Goal: Task Accomplishment & Management: Use online tool/utility

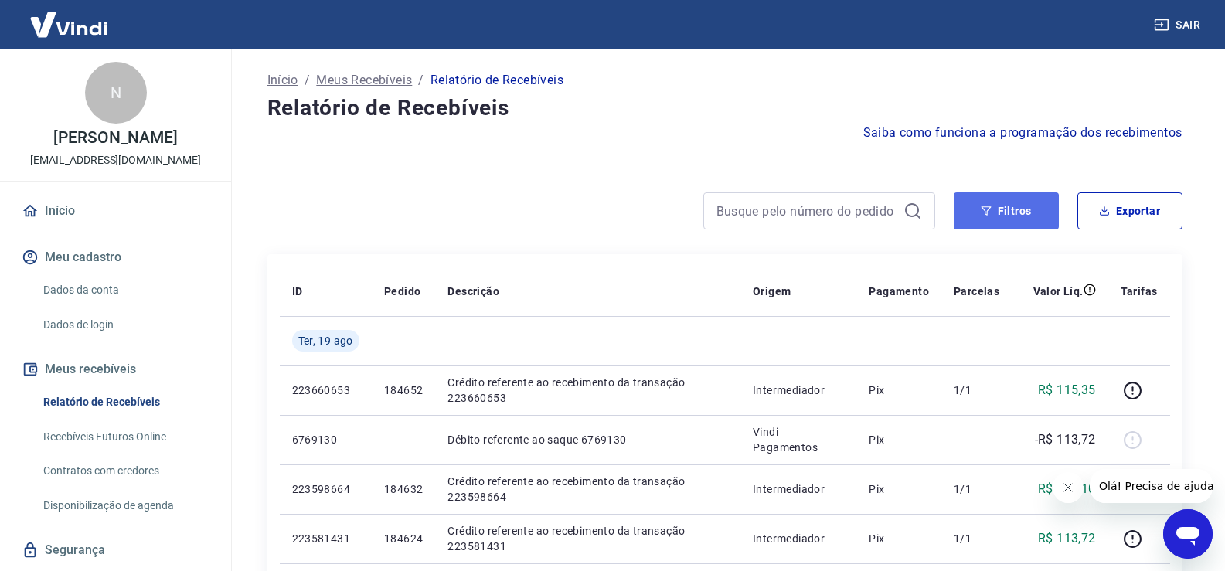
click at [1035, 210] on button "Filtros" at bounding box center [1006, 211] width 105 height 37
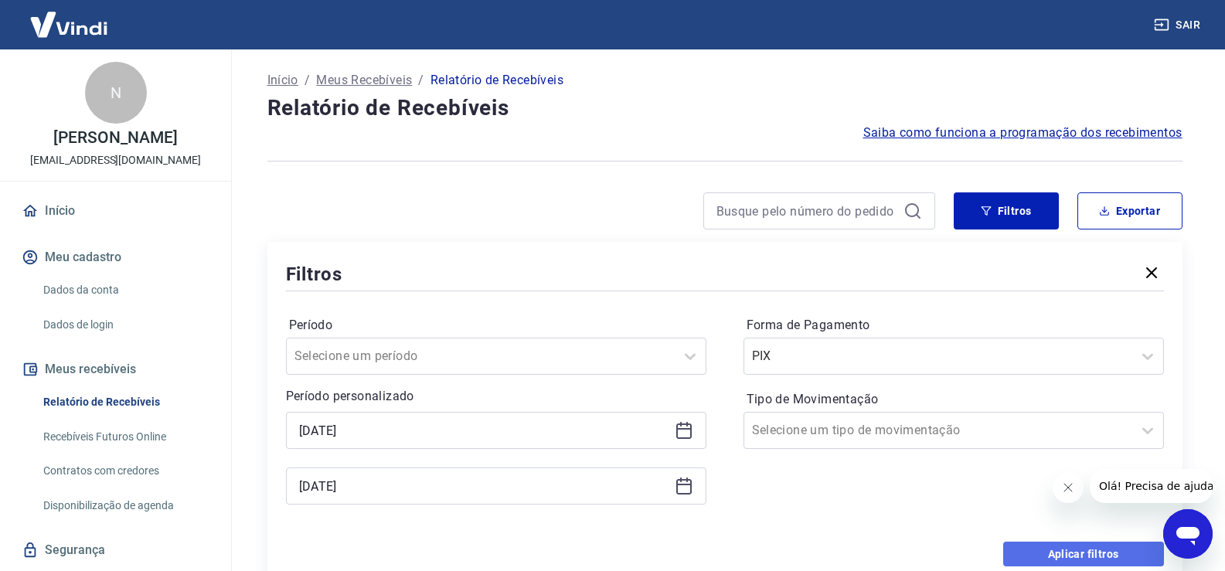
click at [1070, 547] on button "Aplicar filtros" at bounding box center [1083, 554] width 161 height 25
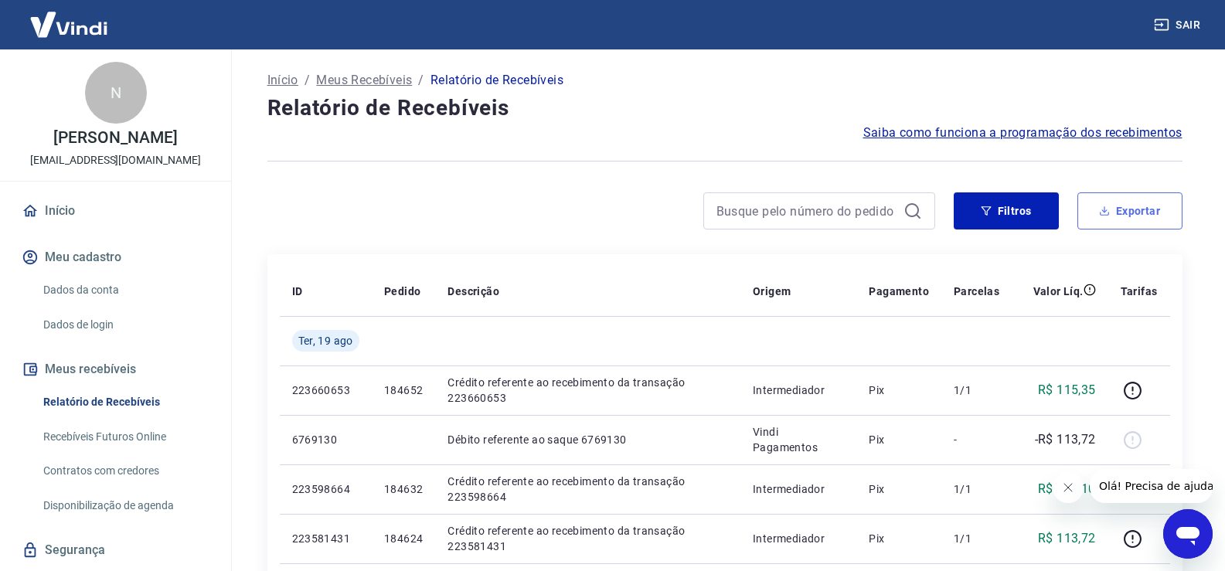
click at [1102, 223] on button "Exportar" at bounding box center [1130, 211] width 105 height 37
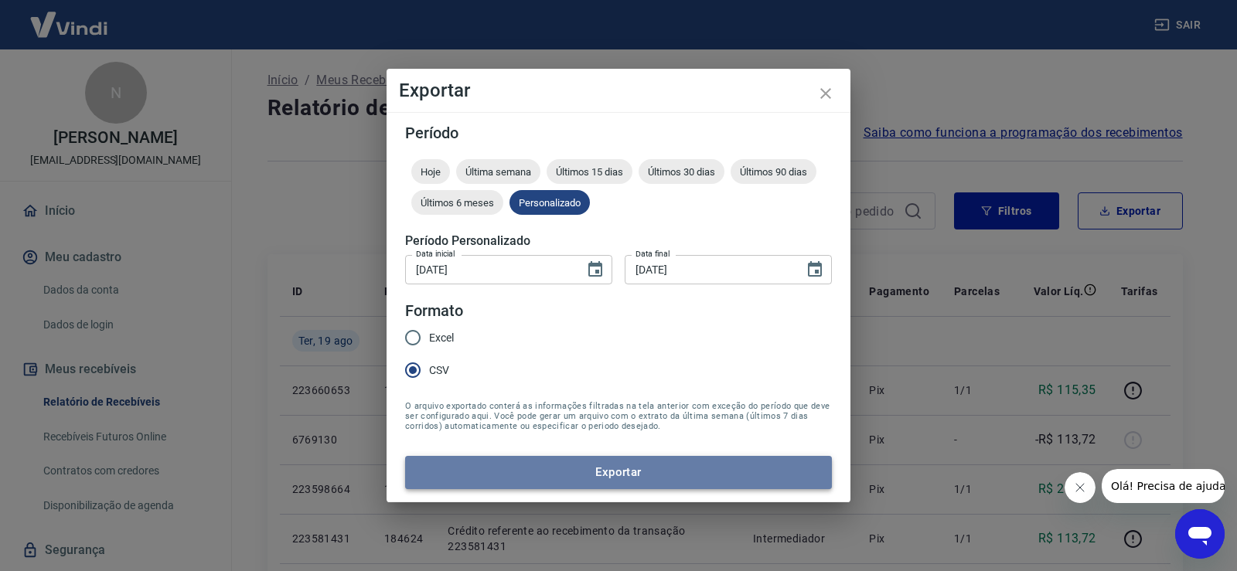
click at [530, 458] on button "Exportar" at bounding box center [618, 472] width 427 height 32
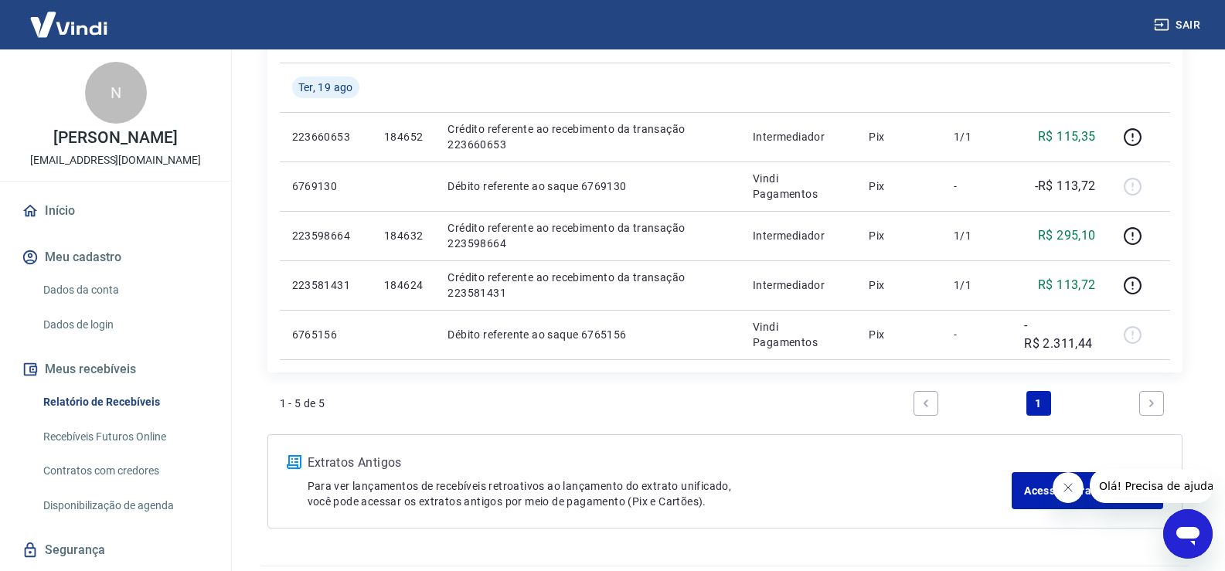
scroll to position [219, 0]
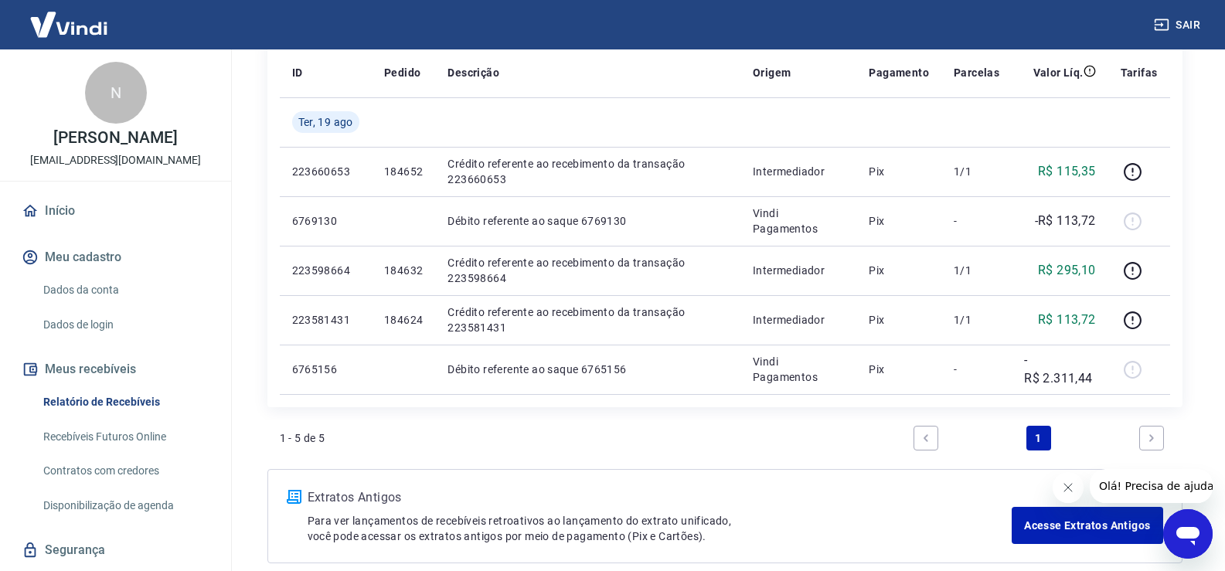
click at [1148, 439] on icon "Next page" at bounding box center [1152, 438] width 11 height 11
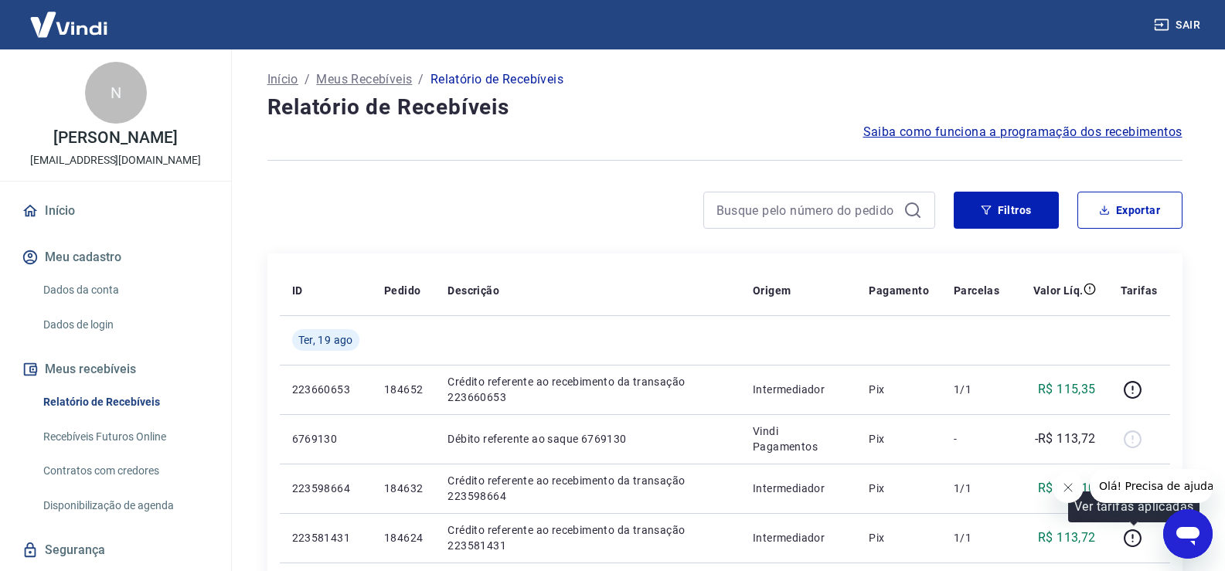
scroll to position [0, 0]
click at [1042, 216] on button "Filtros" at bounding box center [1006, 211] width 105 height 37
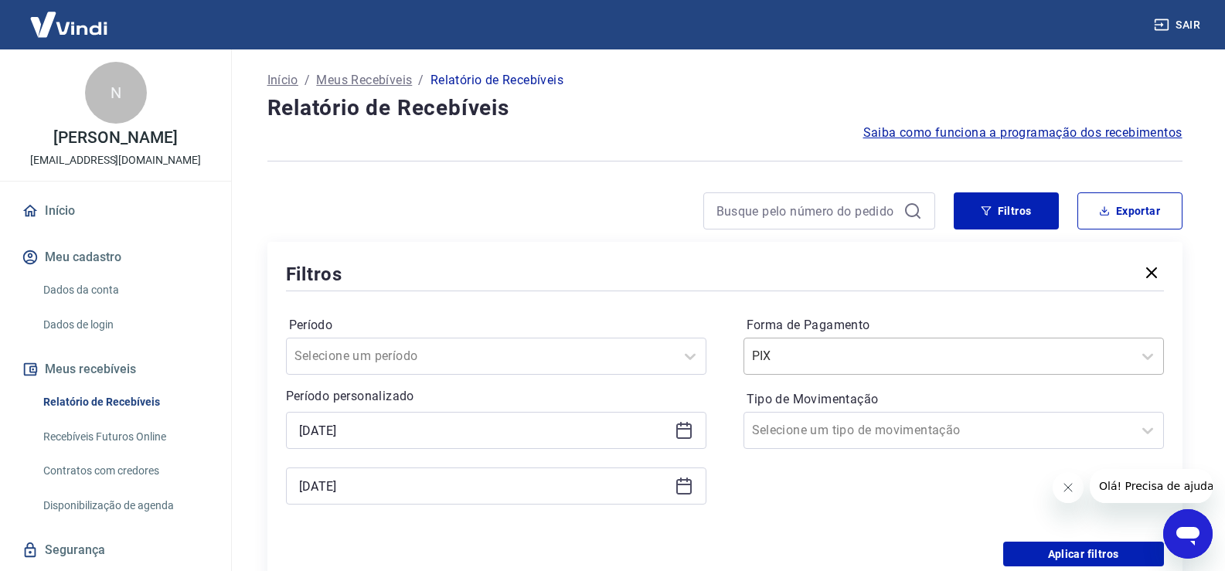
click at [906, 369] on div "PIX" at bounding box center [939, 356] width 388 height 28
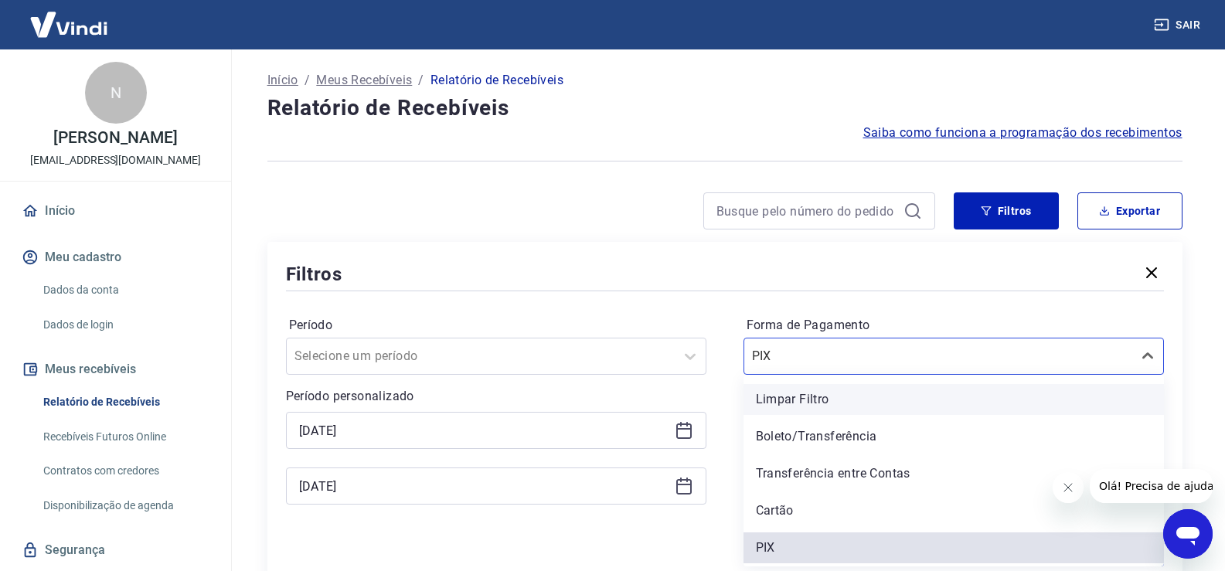
click at [877, 402] on div "Limpar Filtro" at bounding box center [954, 399] width 421 height 31
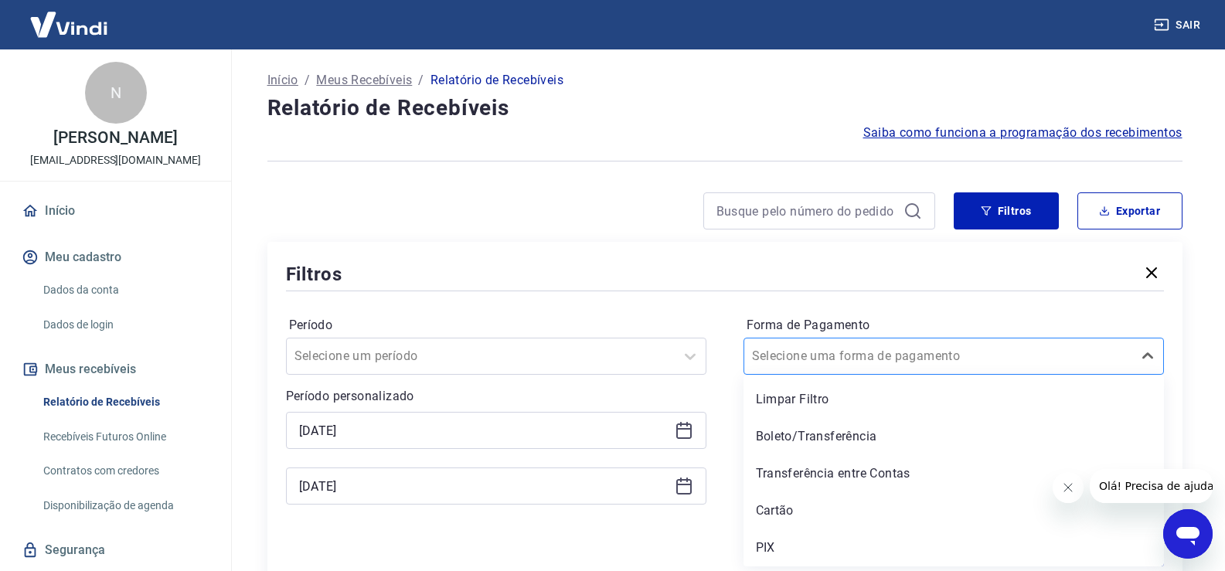
click at [878, 370] on div "Selecione uma forma de pagamento" at bounding box center [939, 356] width 388 height 28
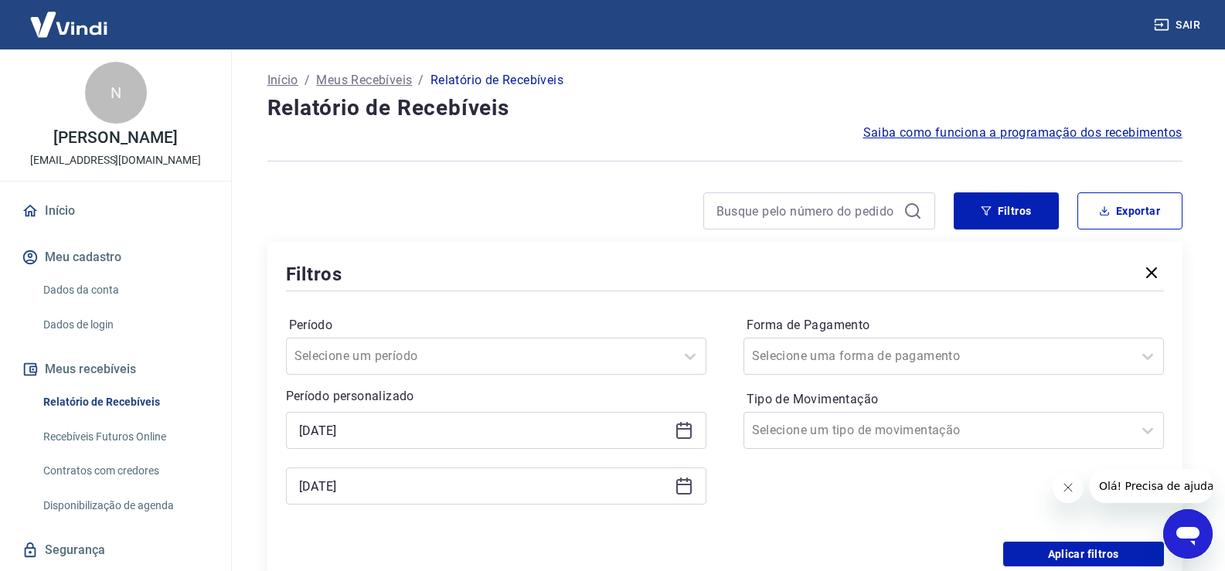
click at [838, 291] on hr at bounding box center [725, 291] width 878 height 1
click at [1007, 439] on div at bounding box center [938, 431] width 373 height 22
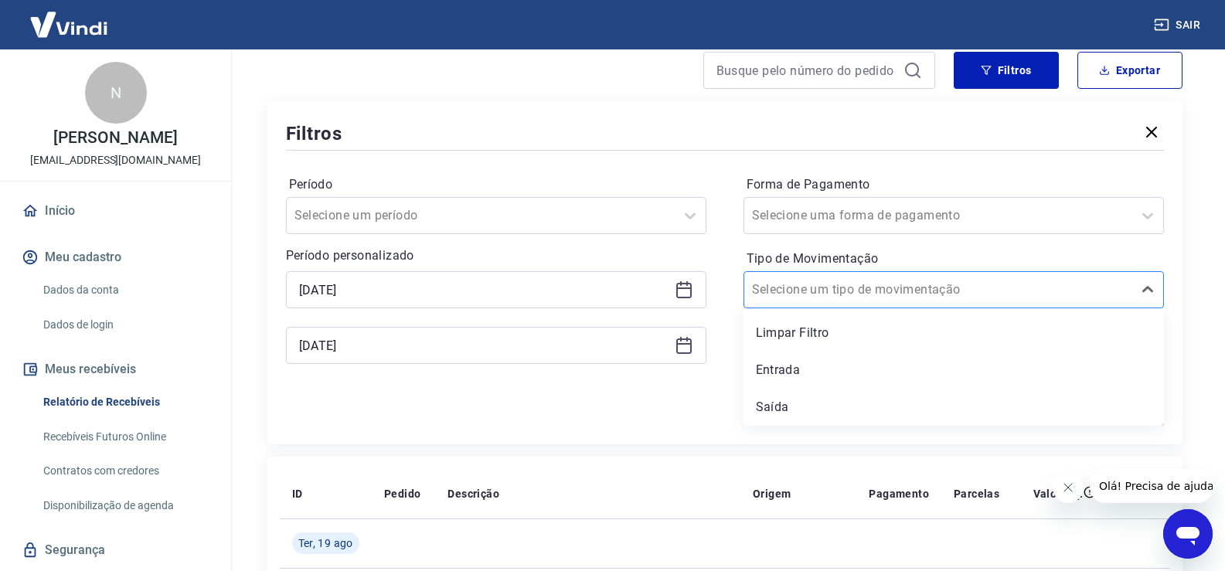
scroll to position [155, 0]
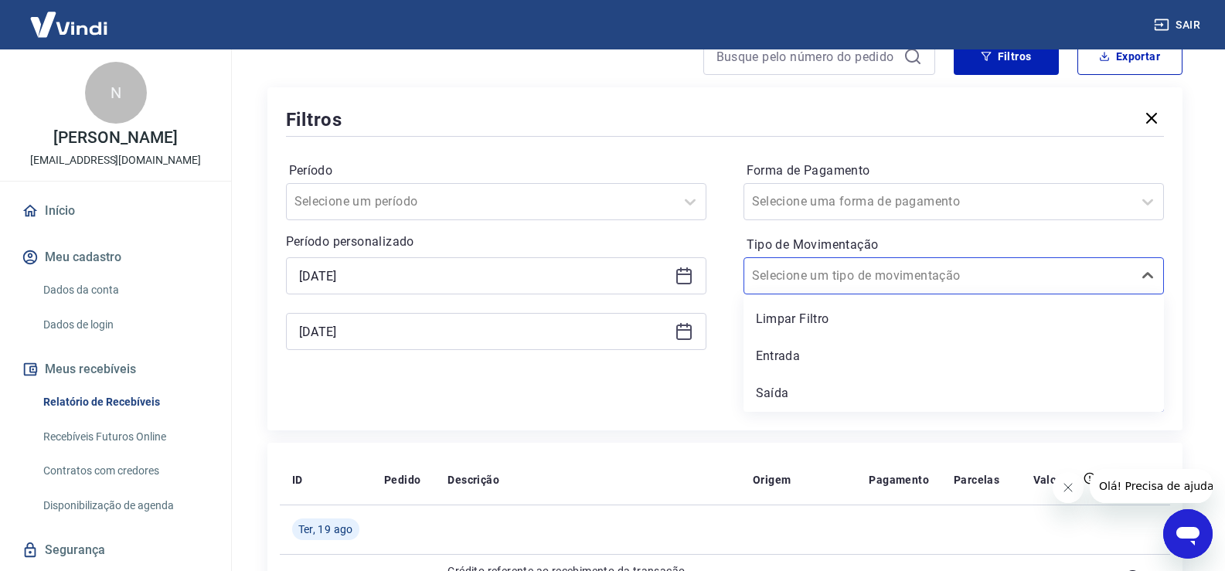
click at [881, 233] on div "Tipo de Movimentação option Limpar Filtro focused, 1 of 3. 3 results available.…" at bounding box center [954, 264] width 421 height 62
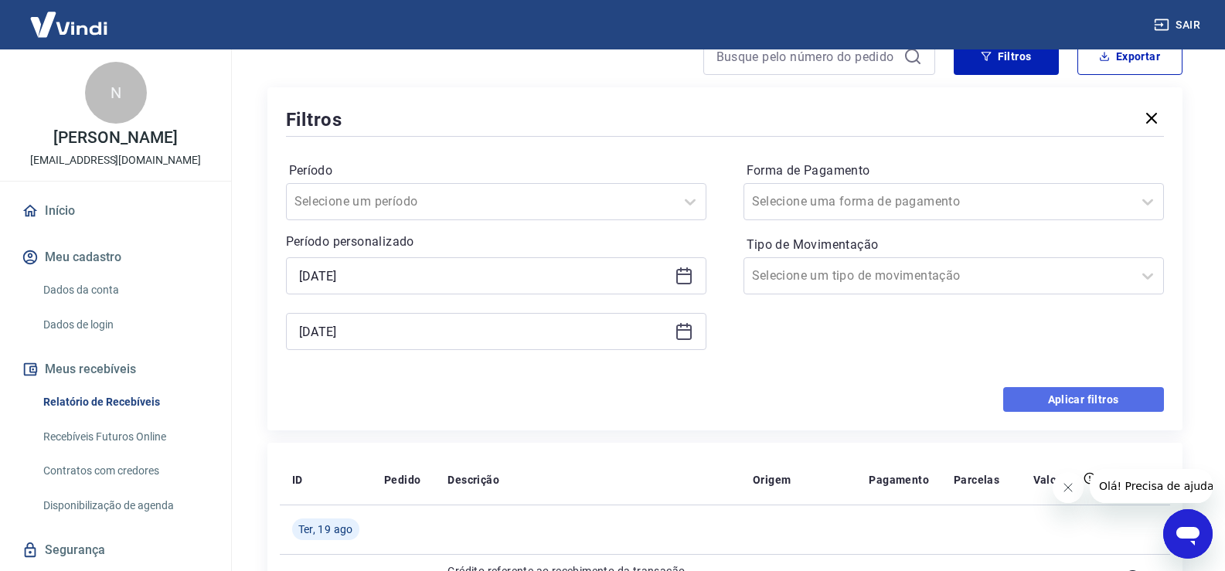
click at [1041, 391] on button "Aplicar filtros" at bounding box center [1083, 399] width 161 height 25
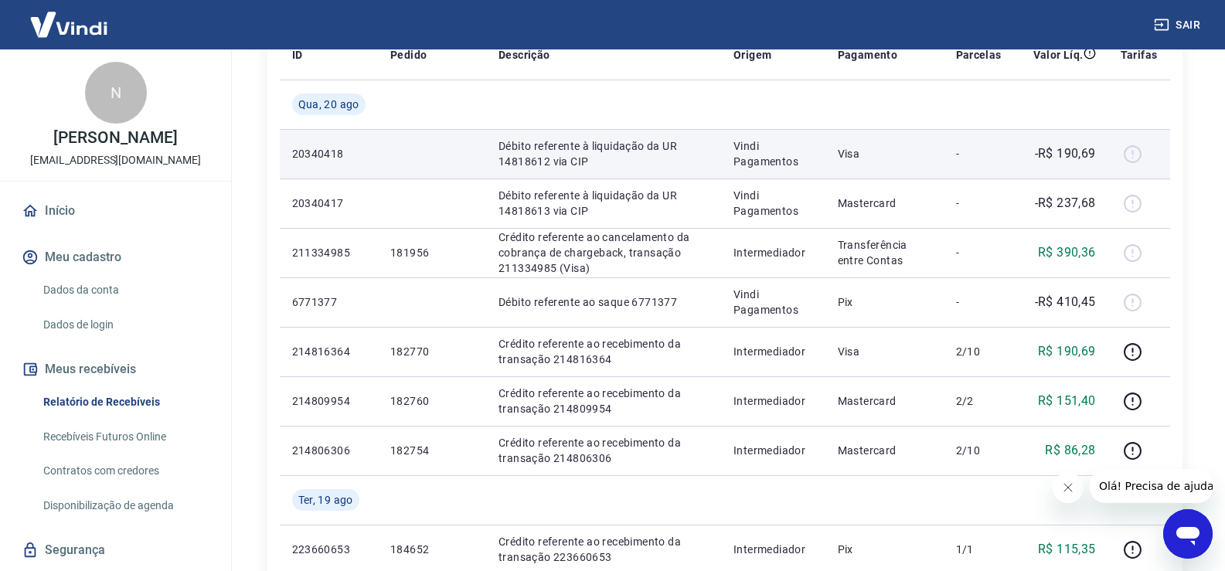
scroll to position [77, 0]
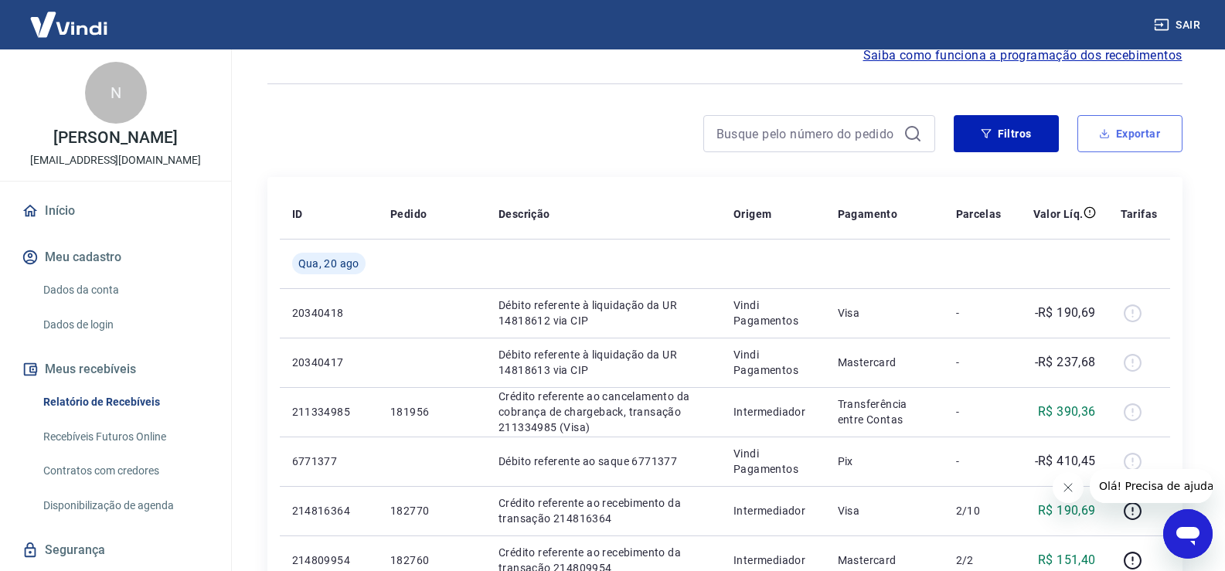
click at [1114, 125] on button "Exportar" at bounding box center [1130, 133] width 105 height 37
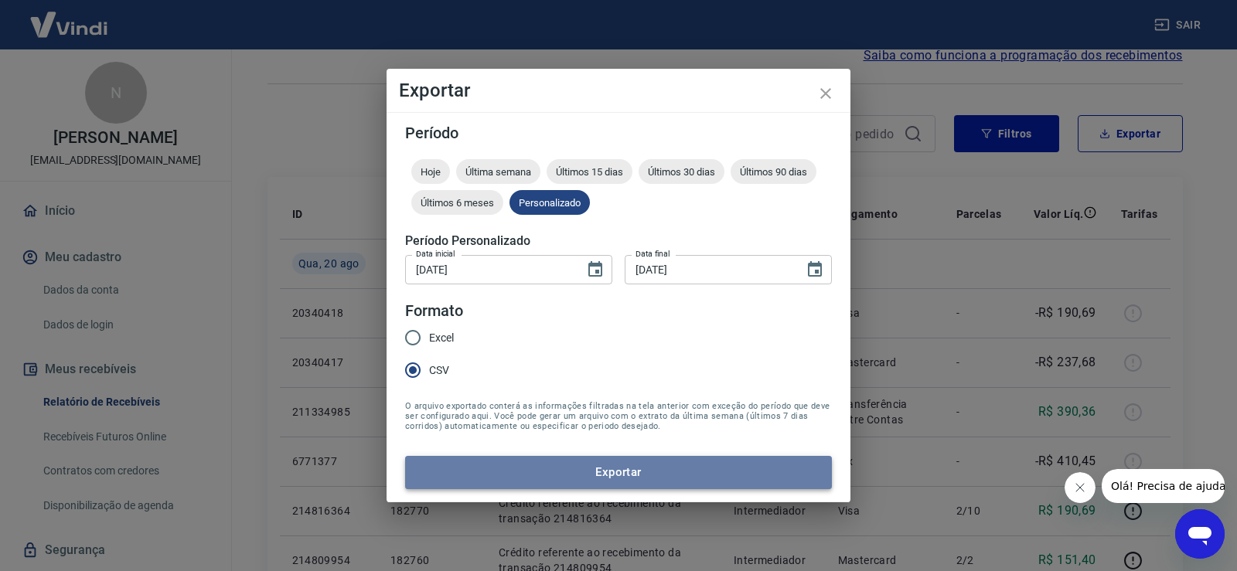
click at [567, 477] on button "Exportar" at bounding box center [618, 472] width 427 height 32
